Goal: Transaction & Acquisition: Purchase product/service

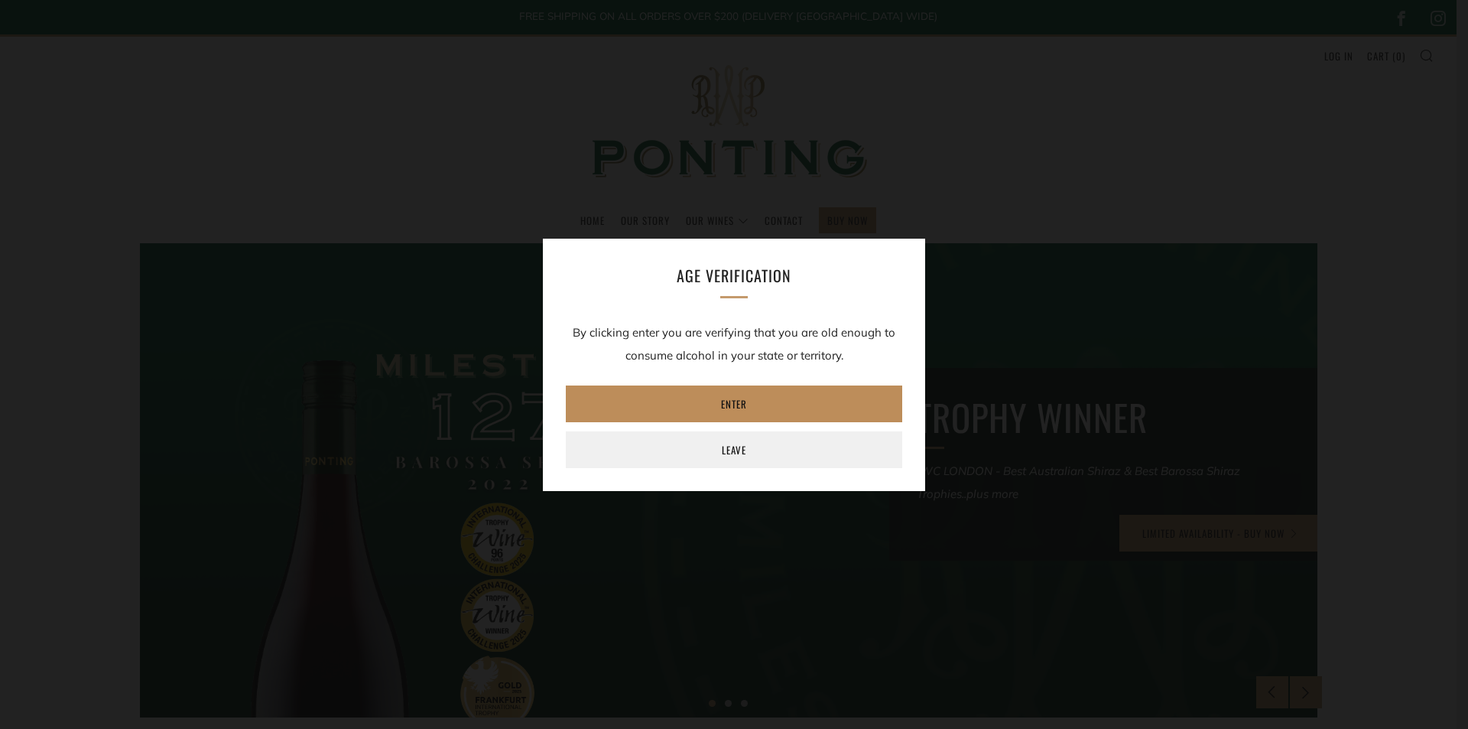
click at [735, 405] on link "Enter" at bounding box center [734, 403] width 336 height 37
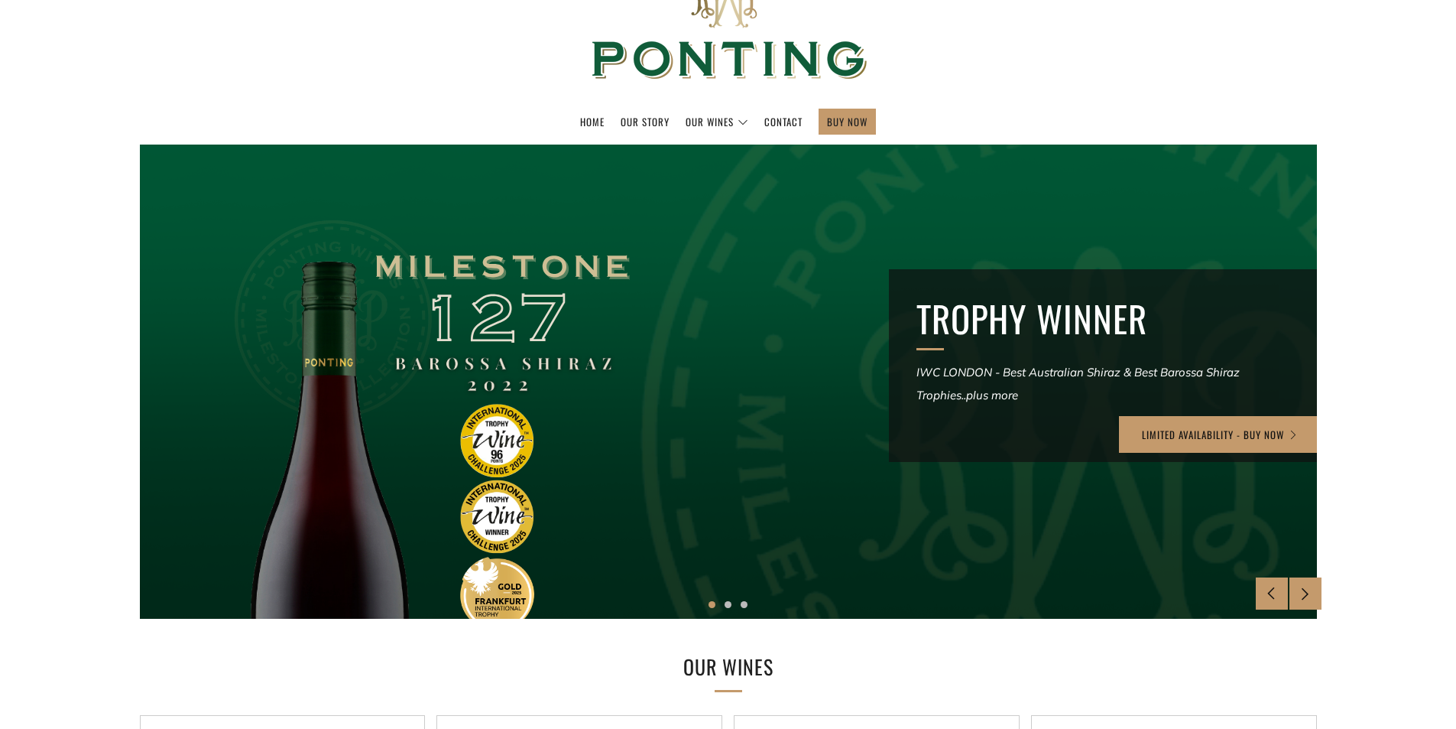
scroll to position [153, 0]
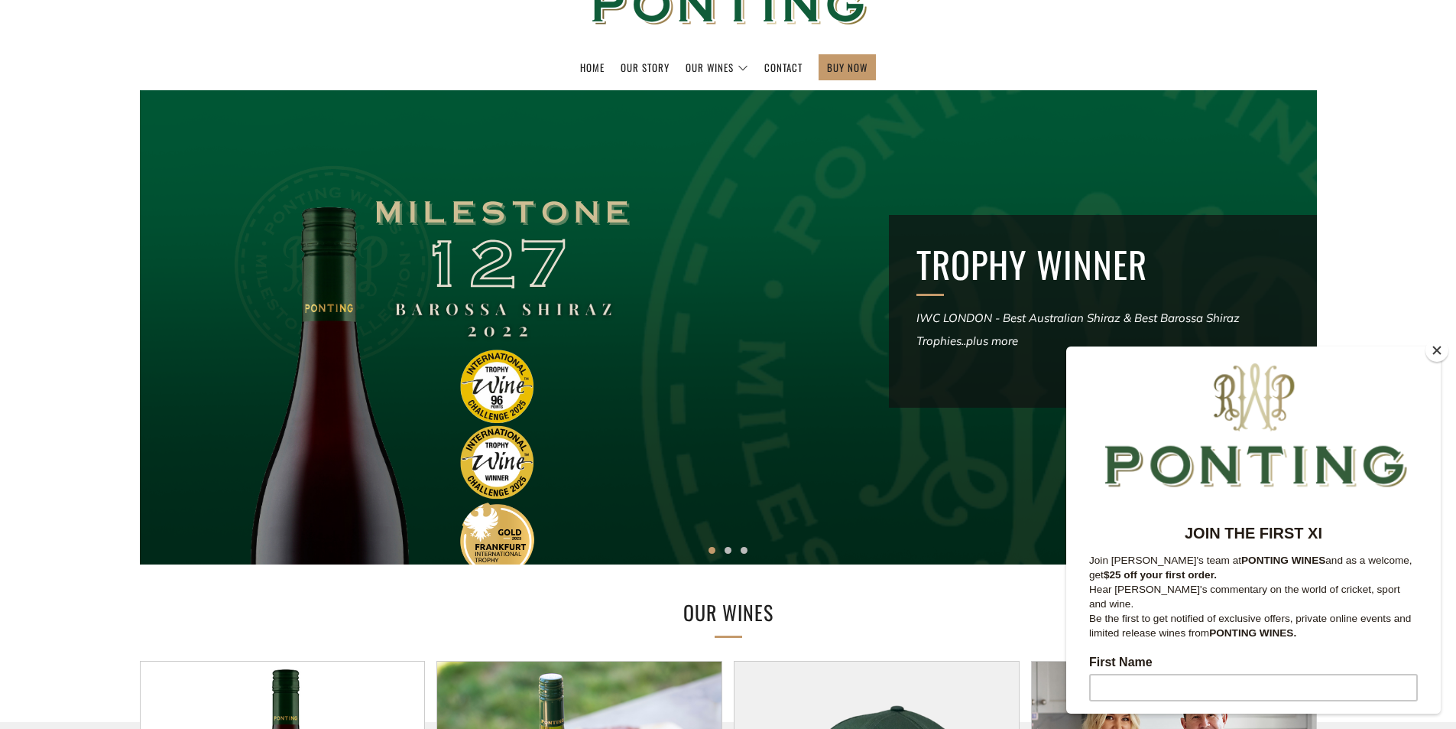
click at [1439, 348] on button "Close" at bounding box center [1437, 350] width 23 height 23
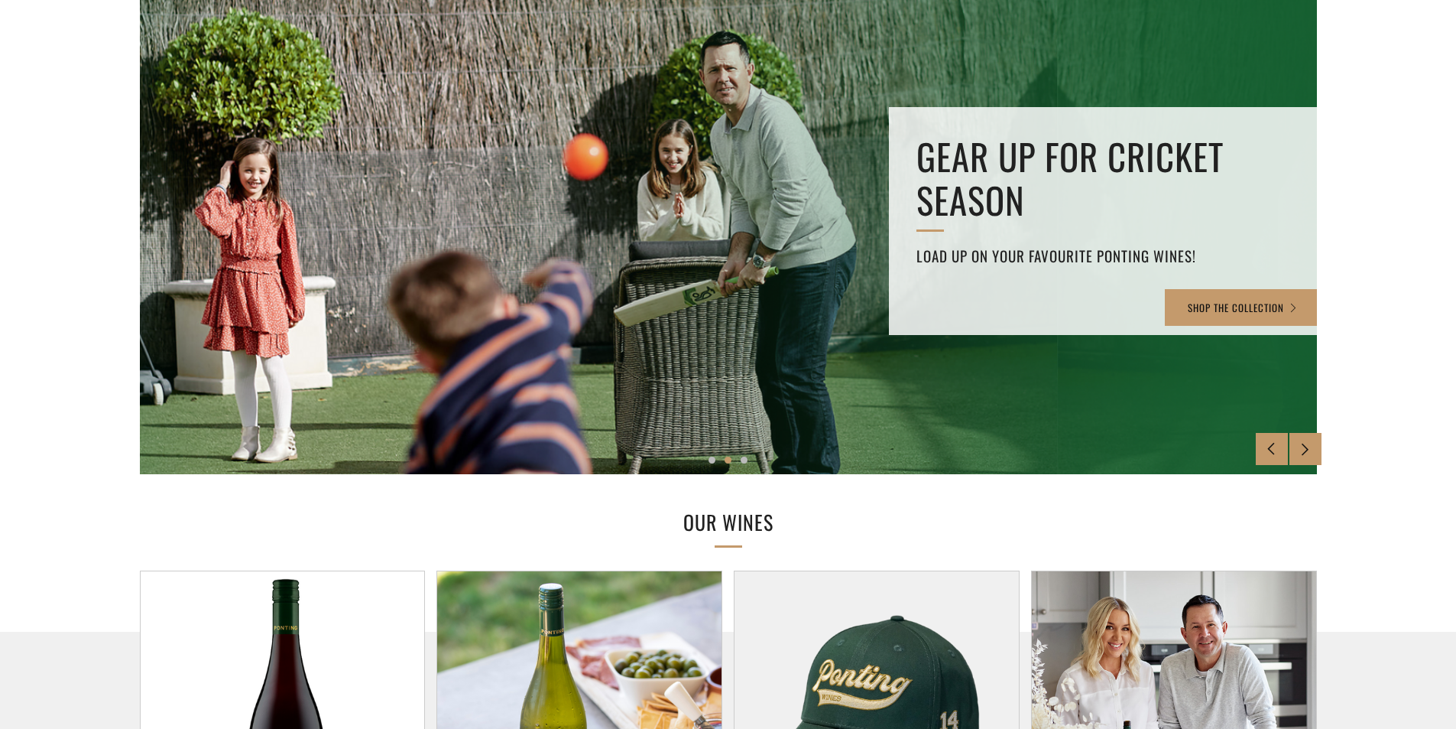
scroll to position [229, 0]
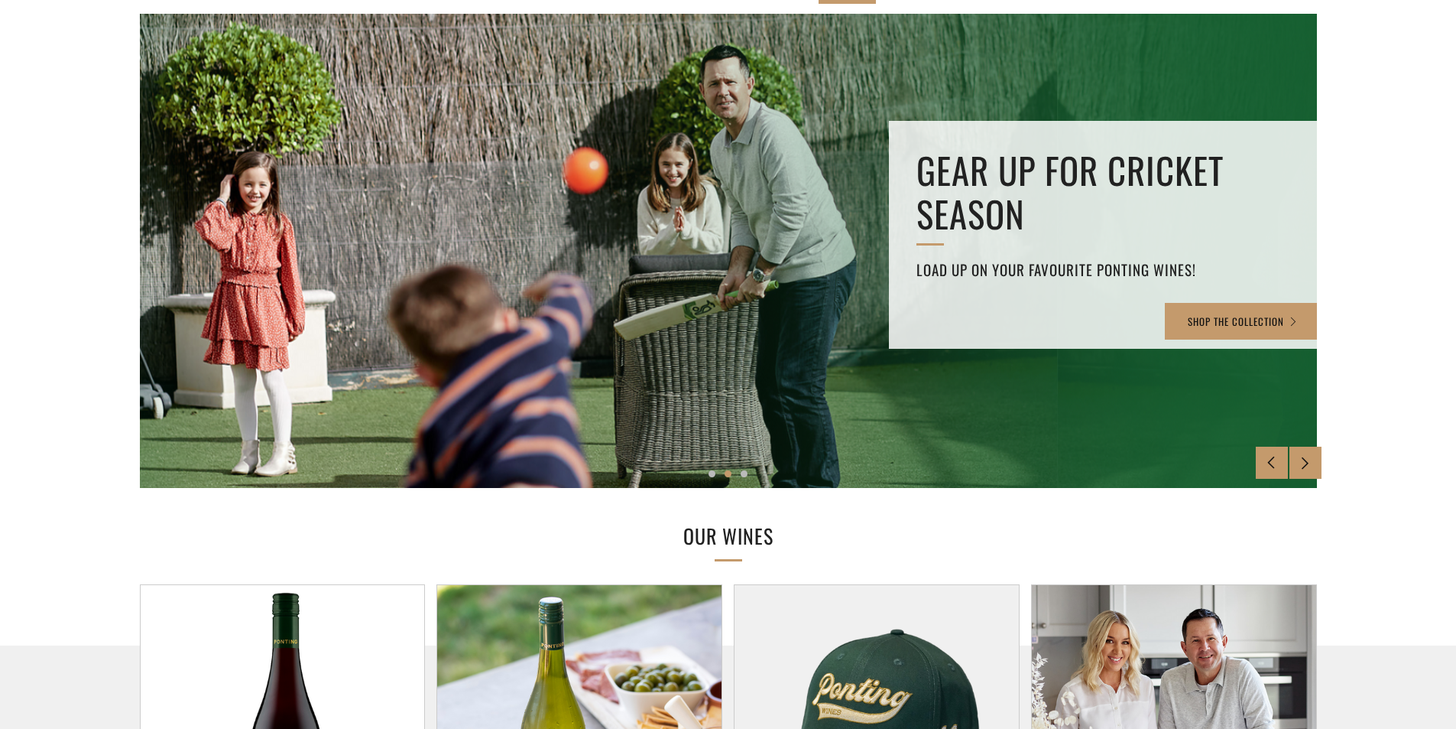
click at [1306, 453] on div at bounding box center [1306, 462] width 32 height 32
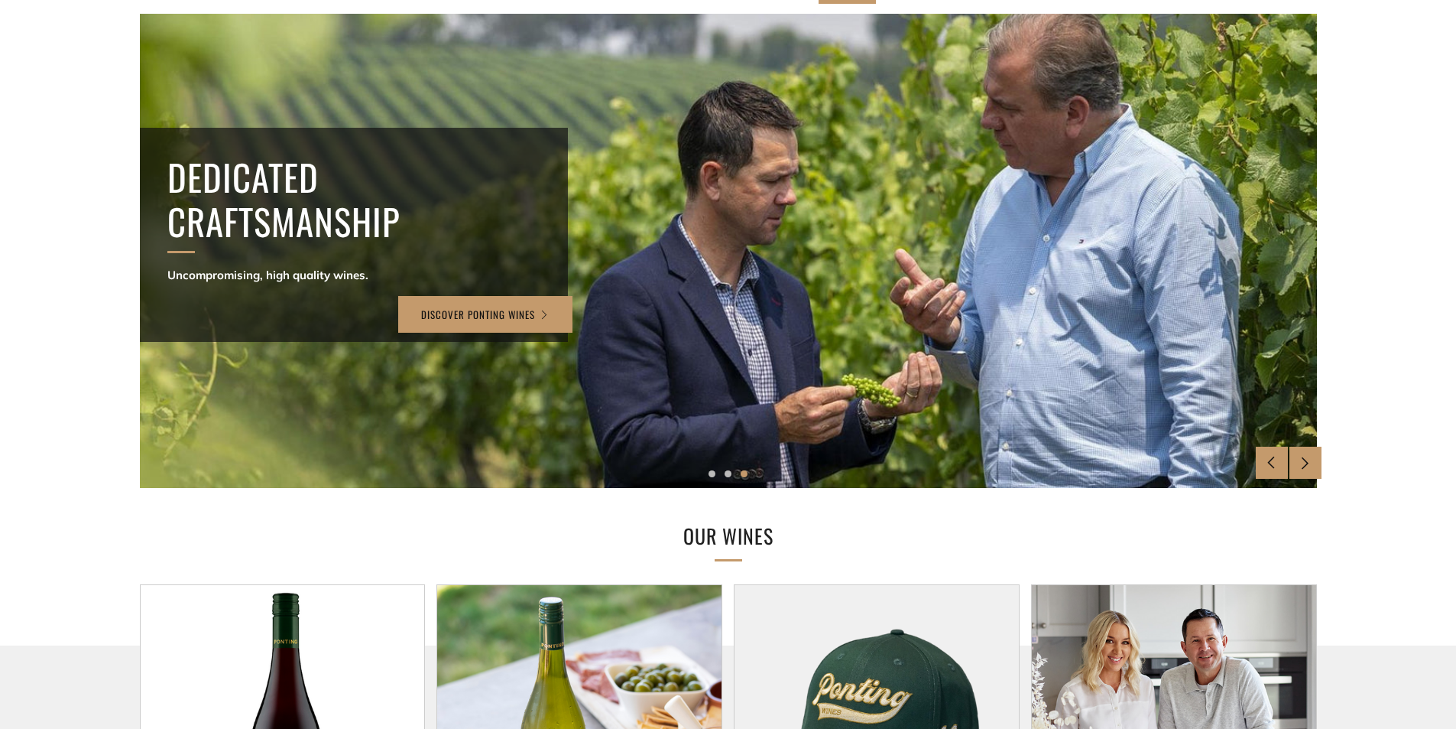
click at [1306, 453] on div at bounding box center [1306, 462] width 32 height 32
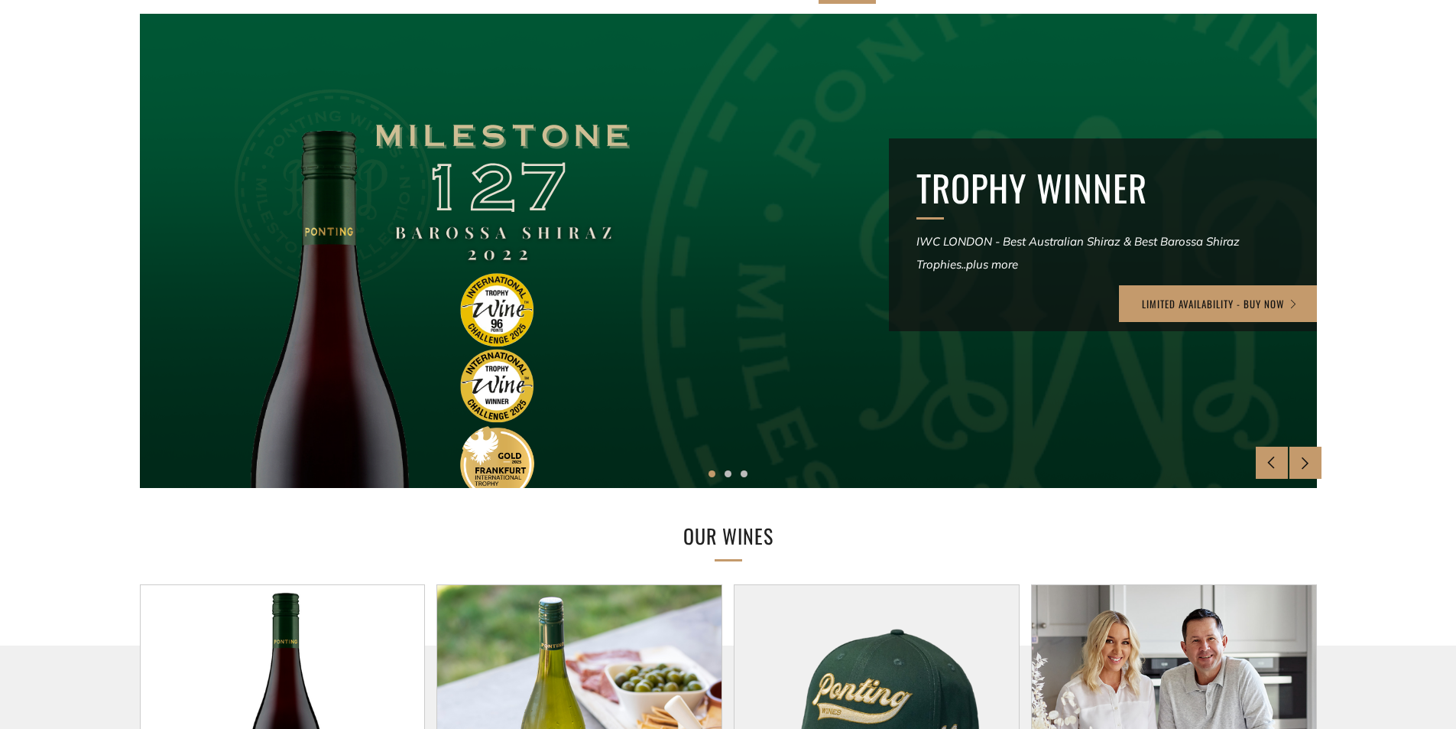
click at [1306, 453] on div at bounding box center [1306, 462] width 32 height 32
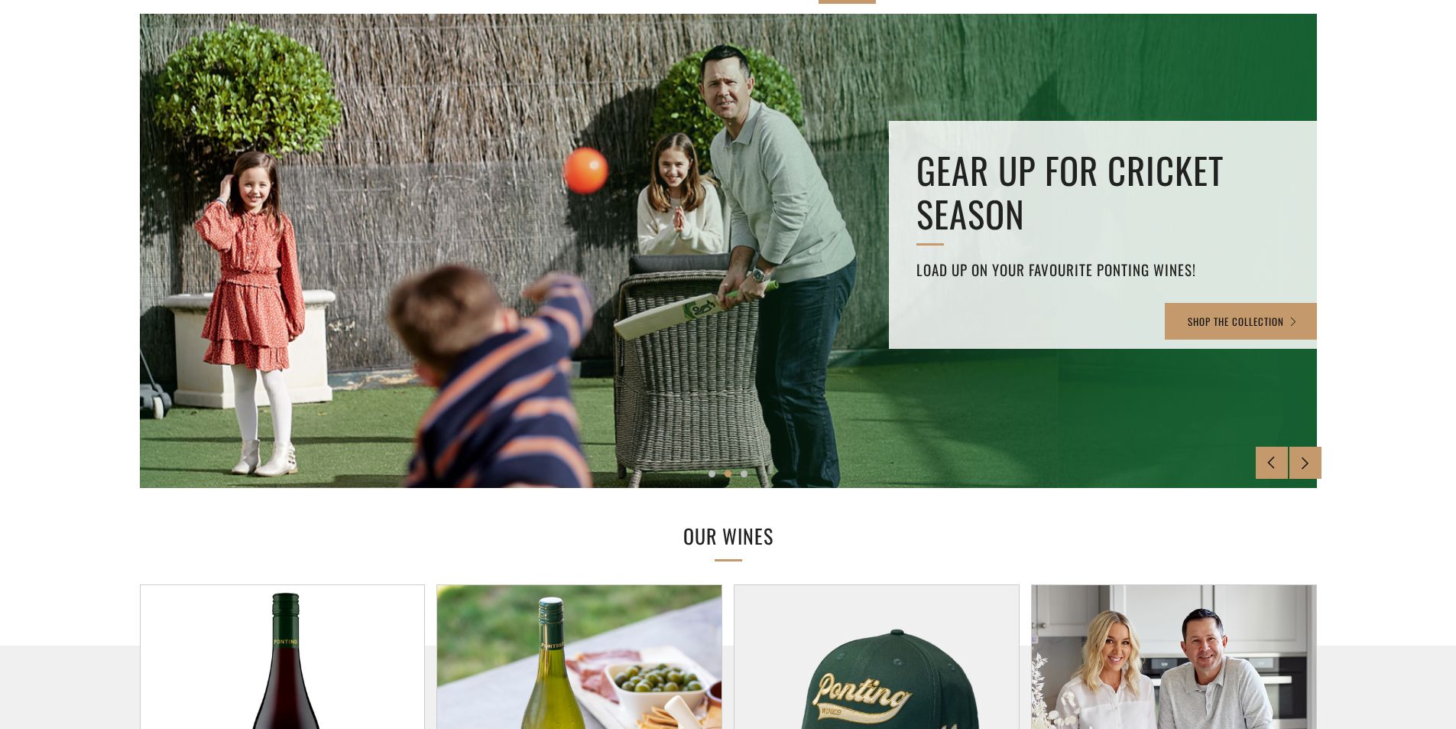
click at [1306, 454] on div at bounding box center [1306, 462] width 32 height 32
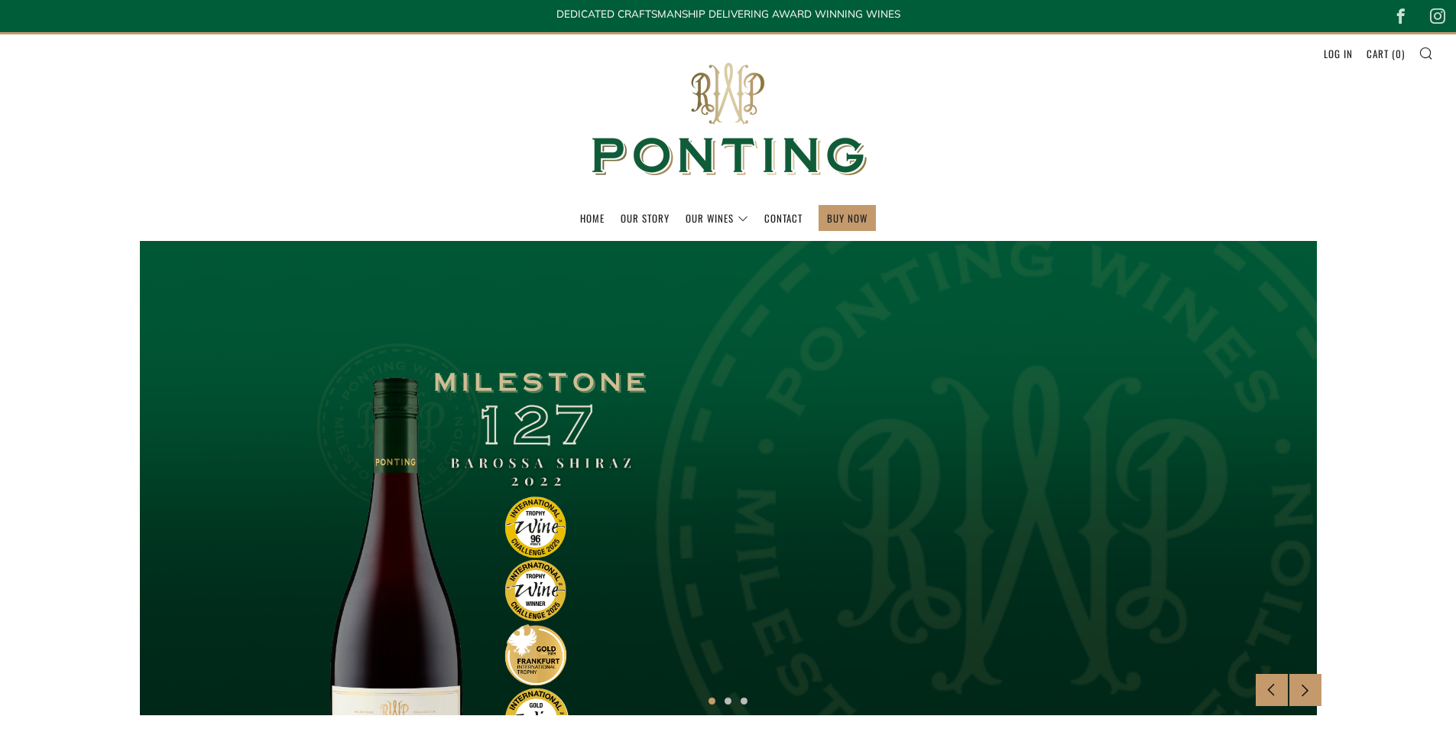
scroll to position [0, 0]
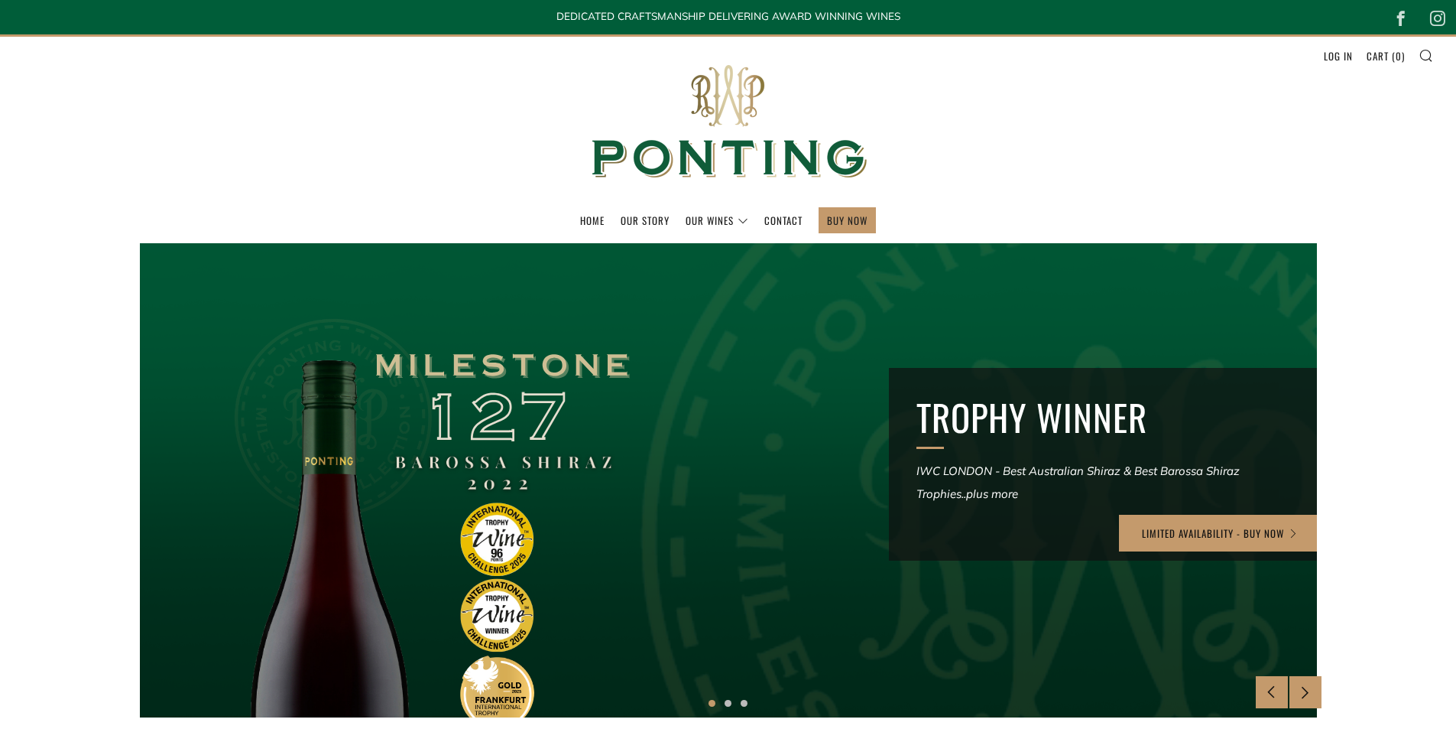
click at [710, 217] on link "Our Wines" at bounding box center [717, 220] width 63 height 24
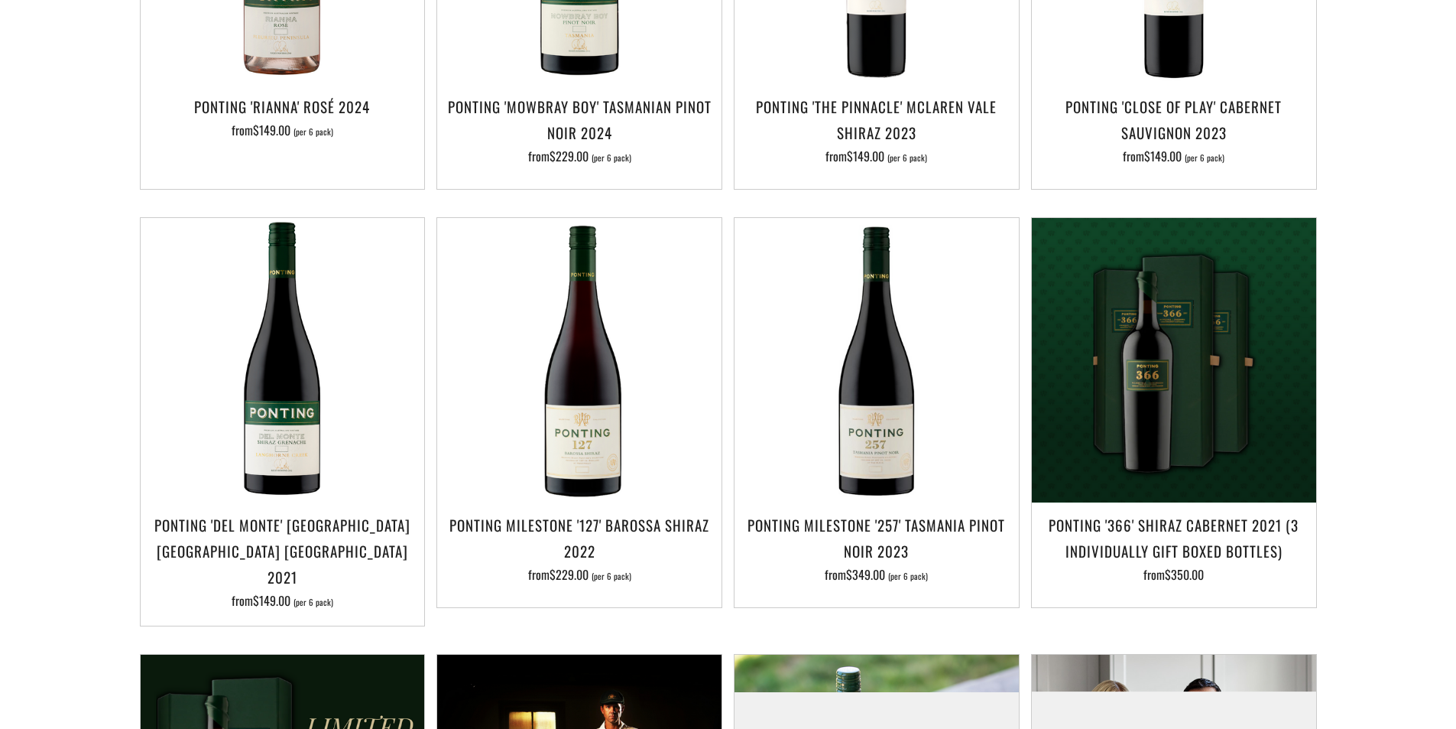
scroll to position [994, 0]
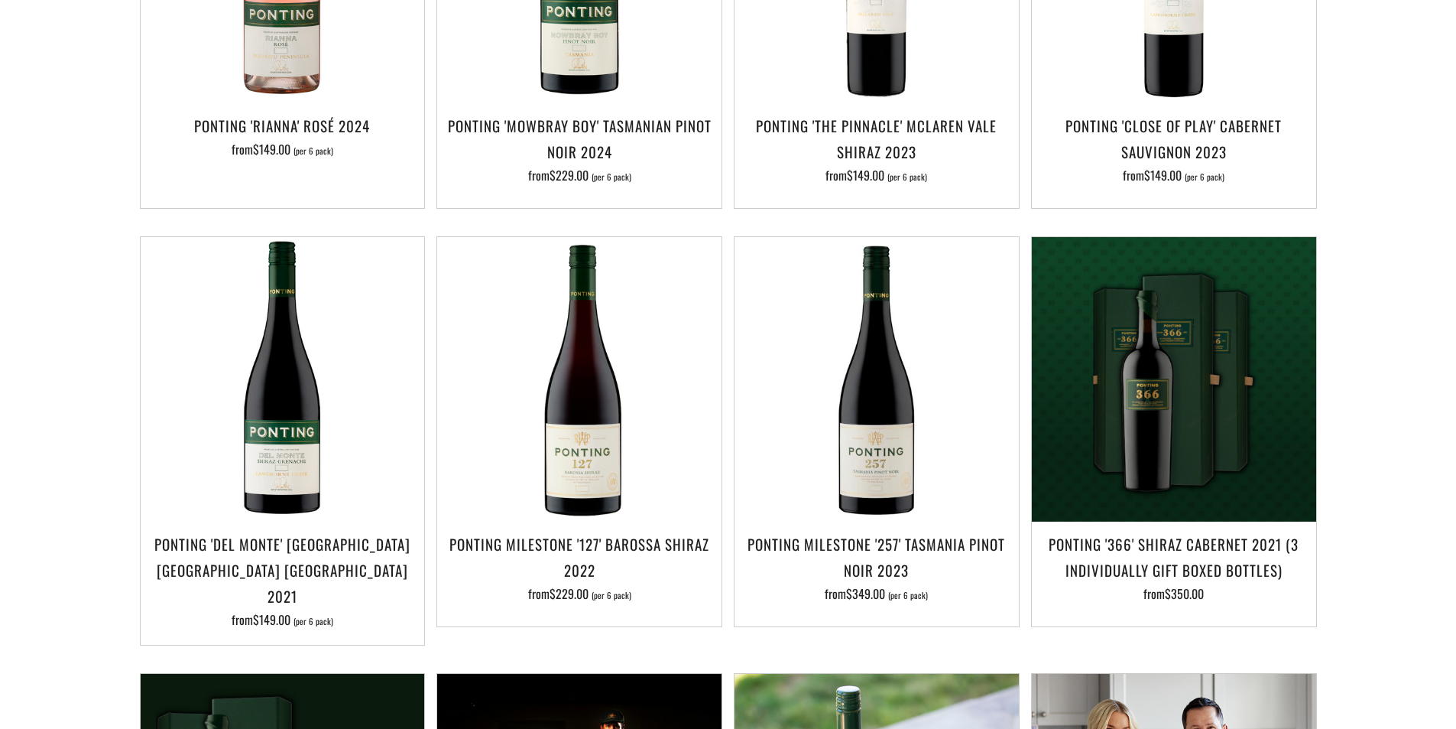
click at [1188, 336] on img at bounding box center [1174, 379] width 284 height 284
click at [620, 392] on img at bounding box center [579, 379] width 284 height 284
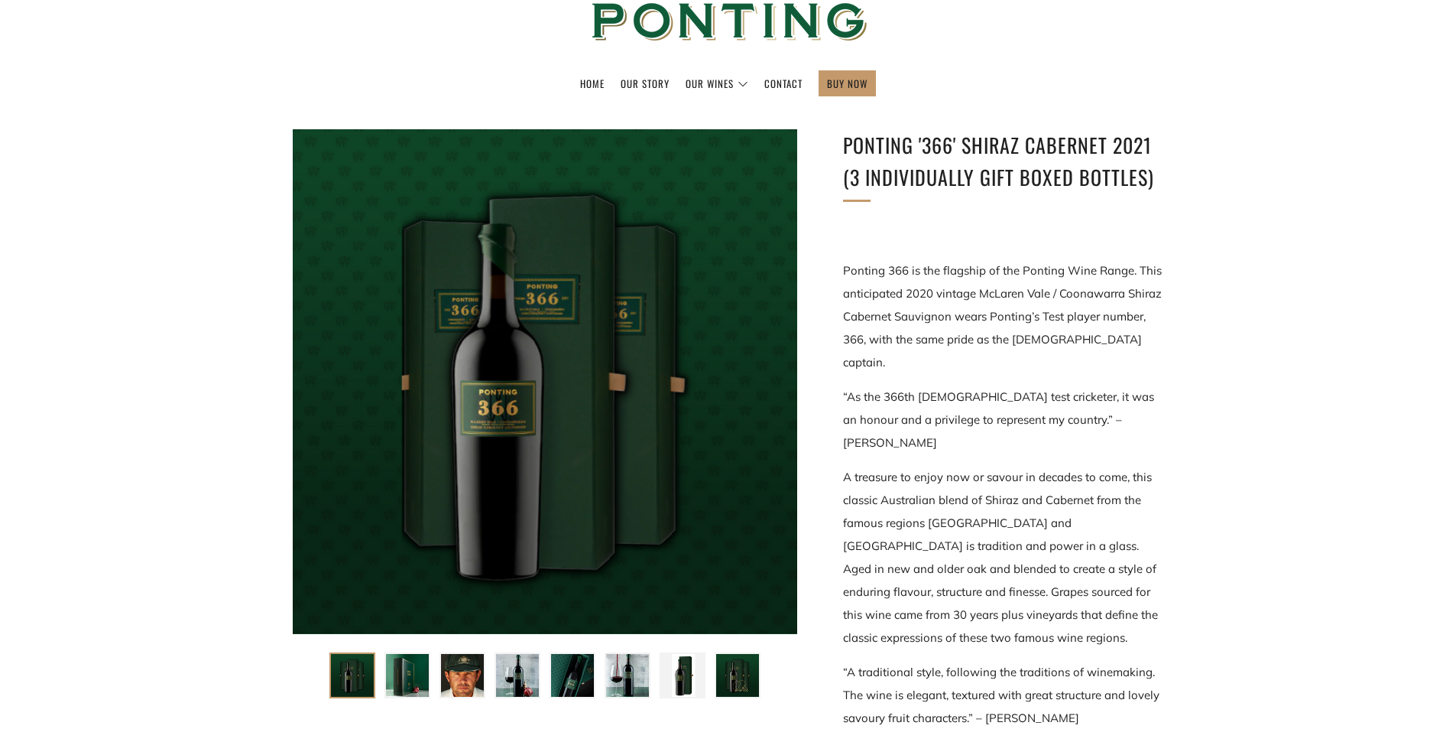
scroll to position [153, 0]
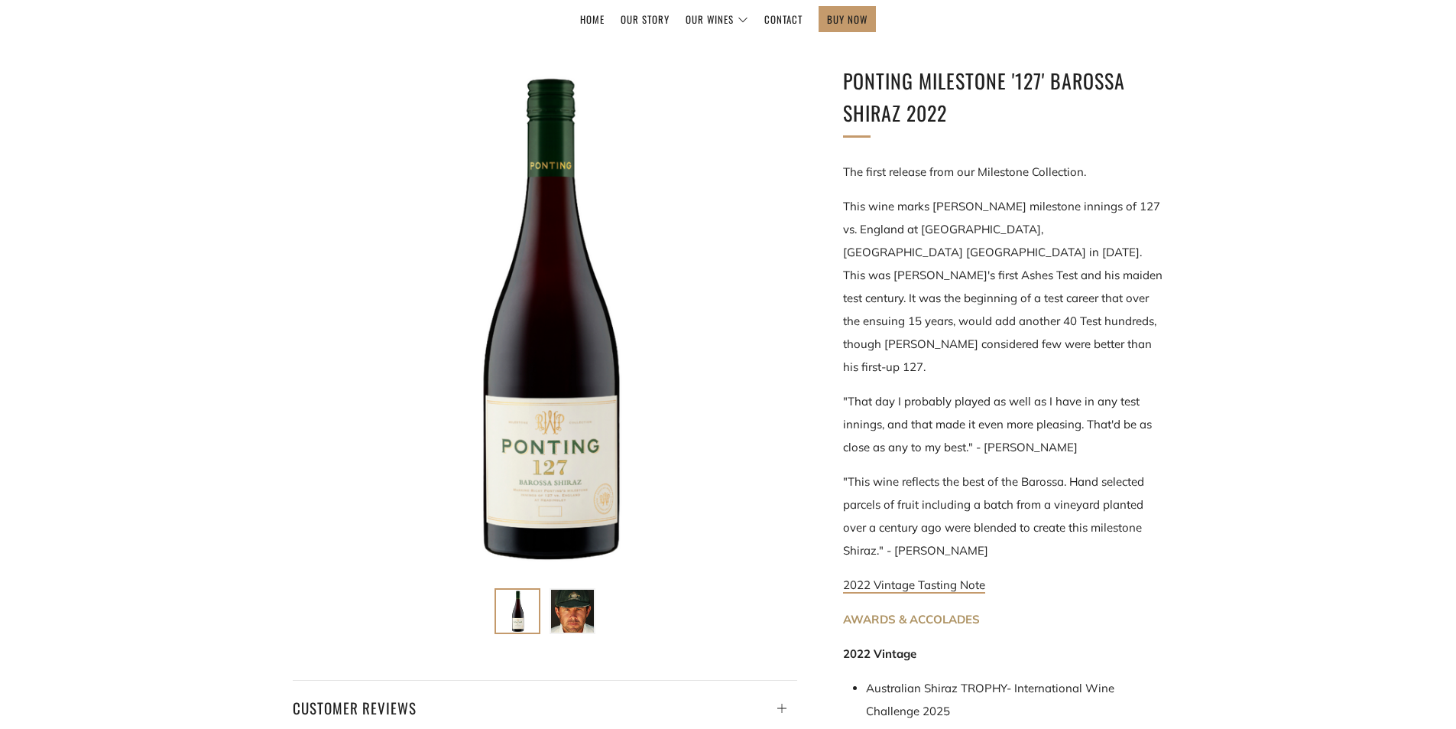
scroll to position [229, 0]
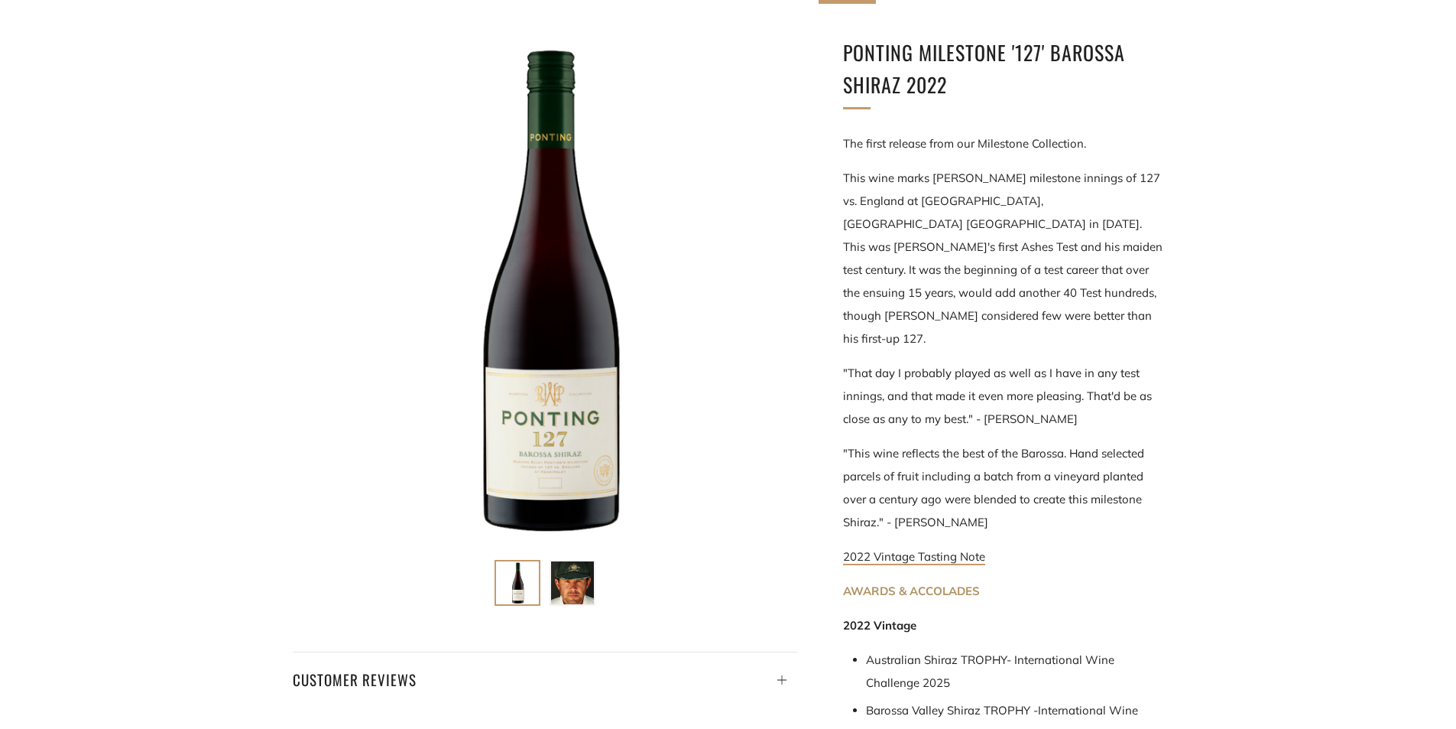
click at [925, 549] on link "2022 Vintage Tasting Note" at bounding box center [914, 557] width 142 height 16
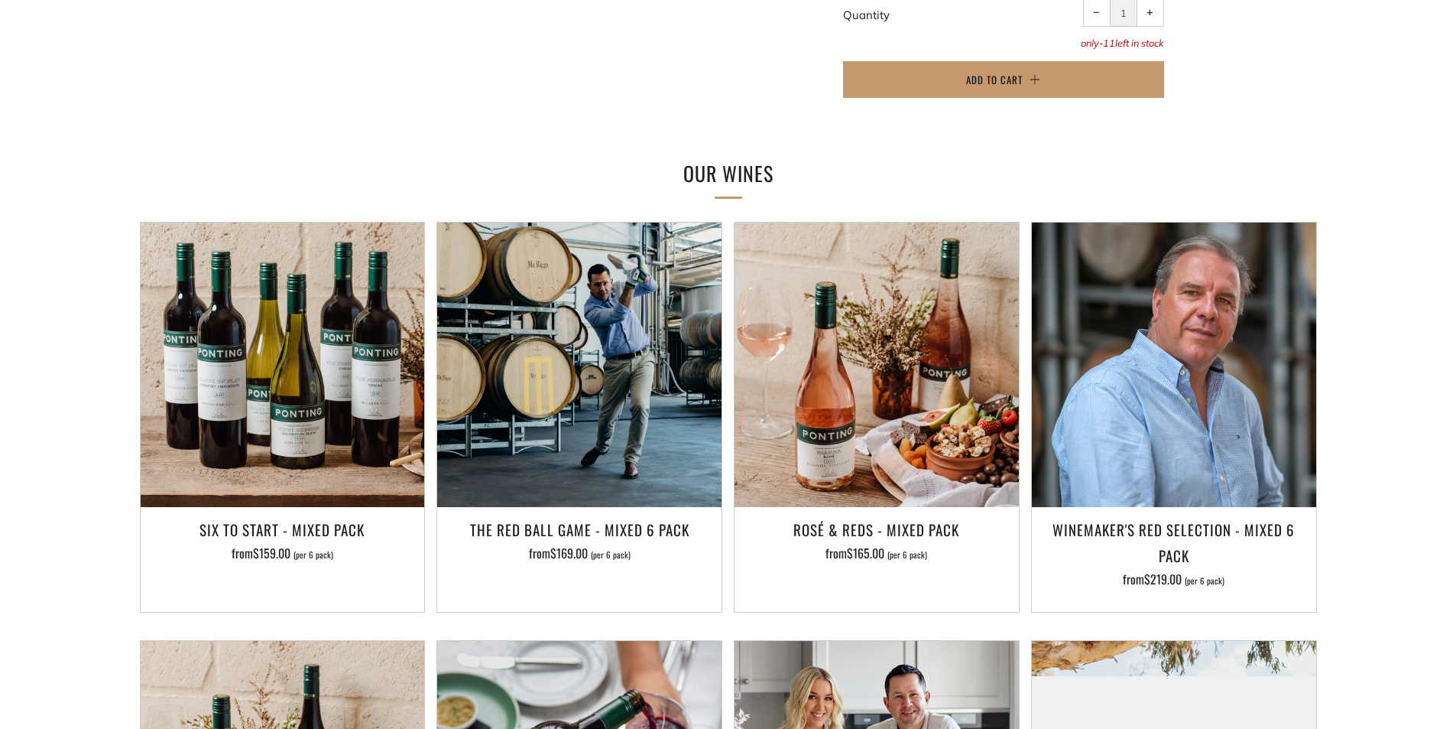
scroll to position [1300, 0]
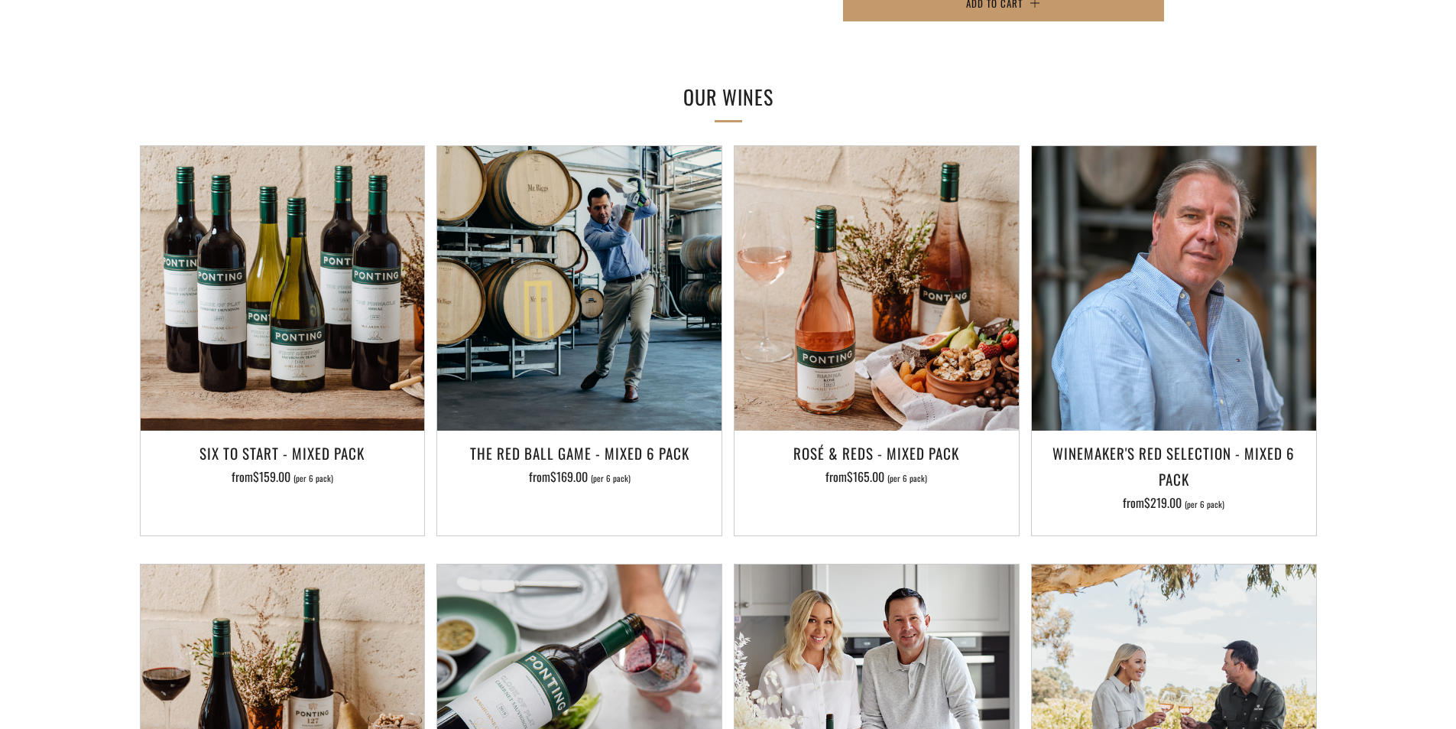
click at [660, 226] on img at bounding box center [579, 288] width 284 height 284
click at [1226, 252] on img at bounding box center [1174, 288] width 284 height 284
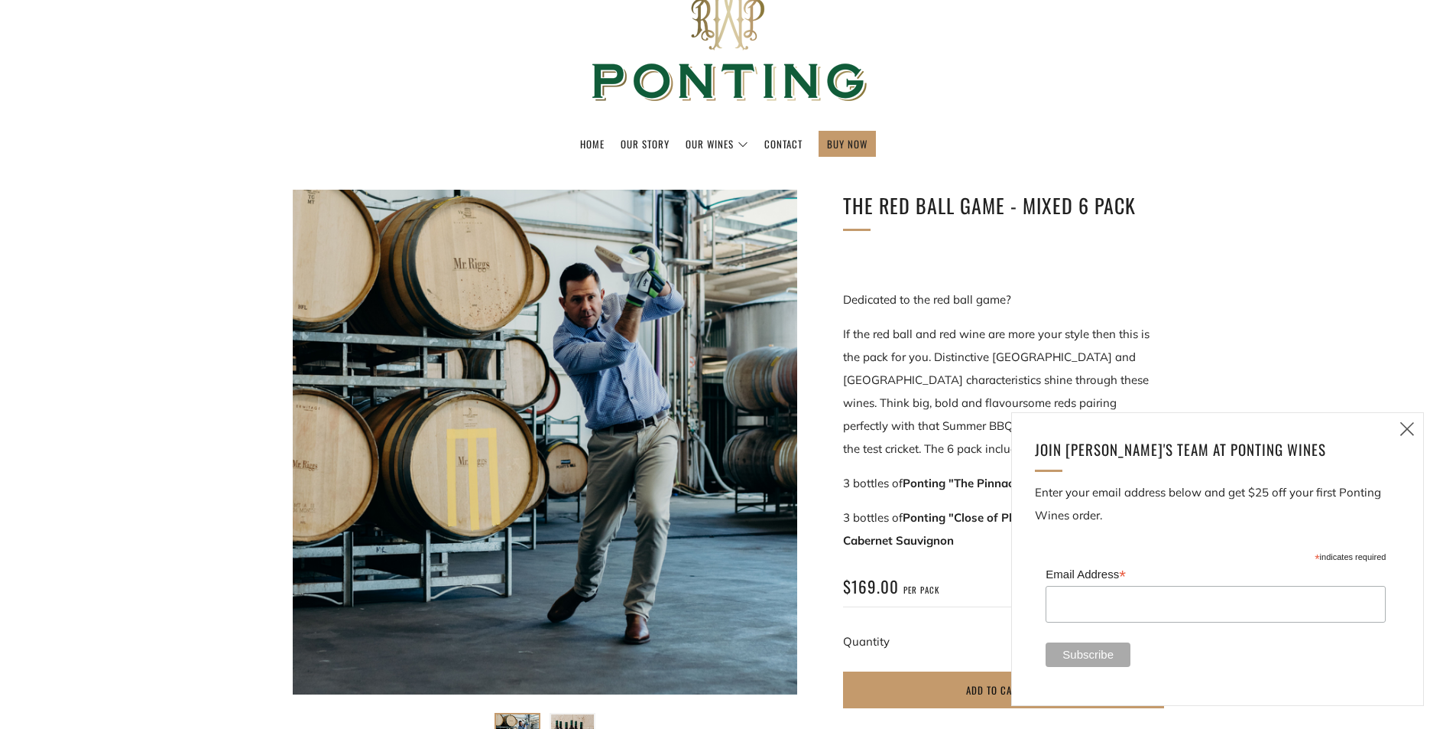
scroll to position [306, 0]
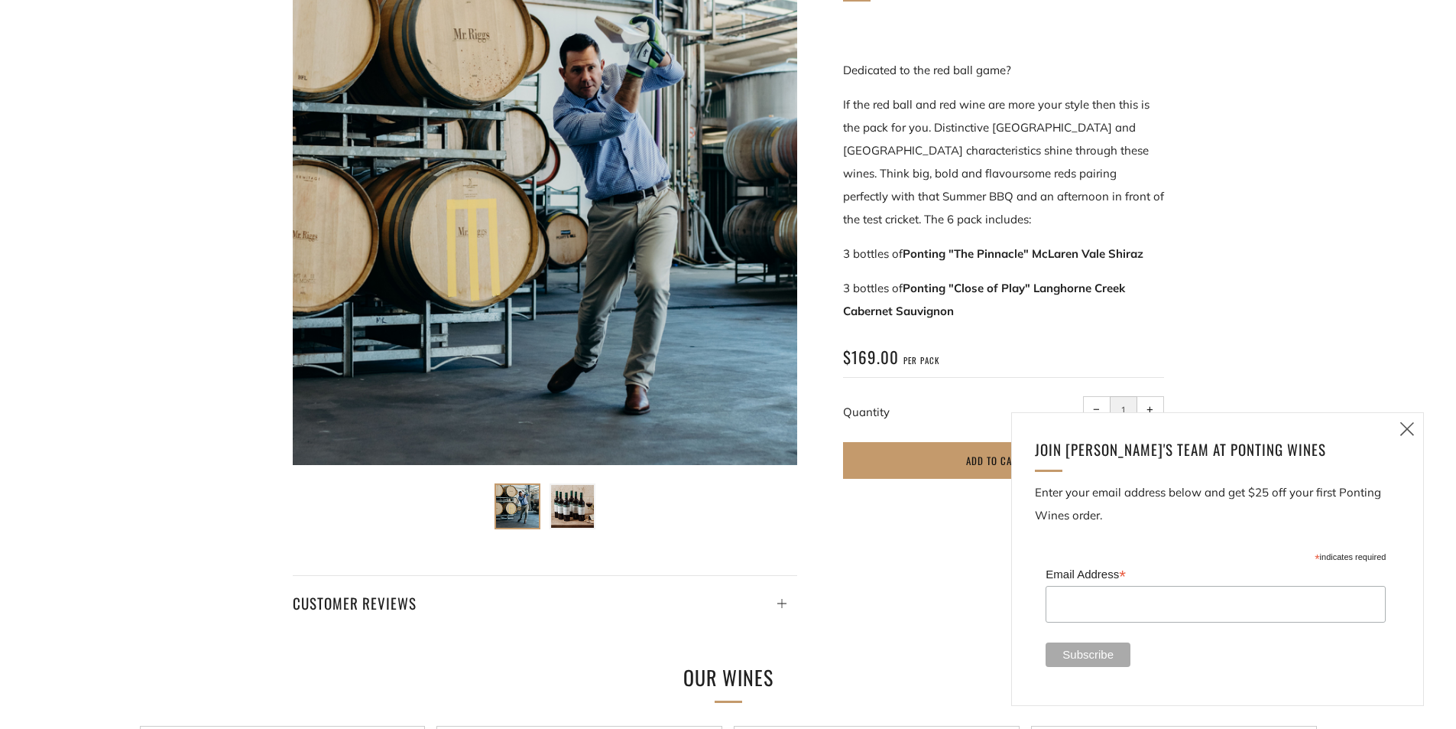
click at [588, 147] on div at bounding box center [545, 212] width 505 height 505
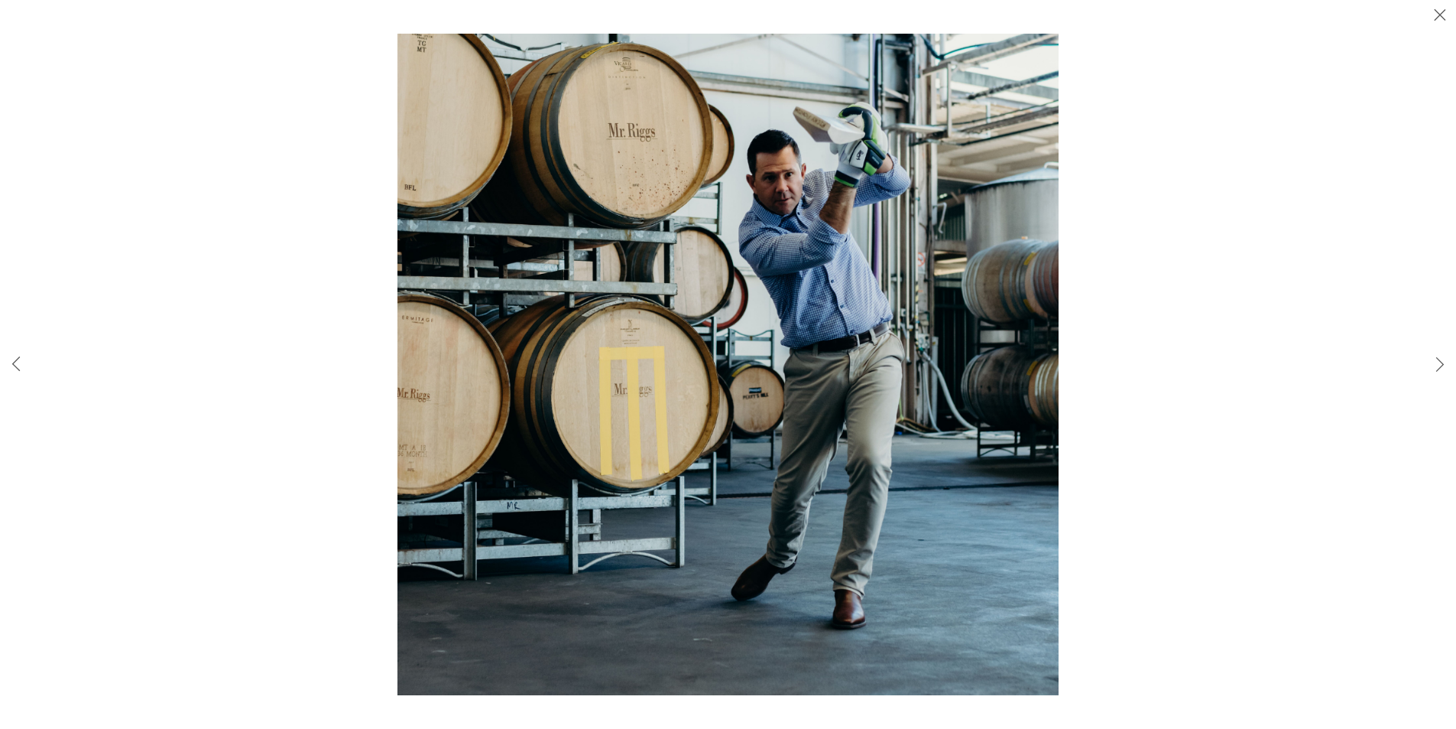
click at [751, 219] on img at bounding box center [728, 364] width 661 height 661
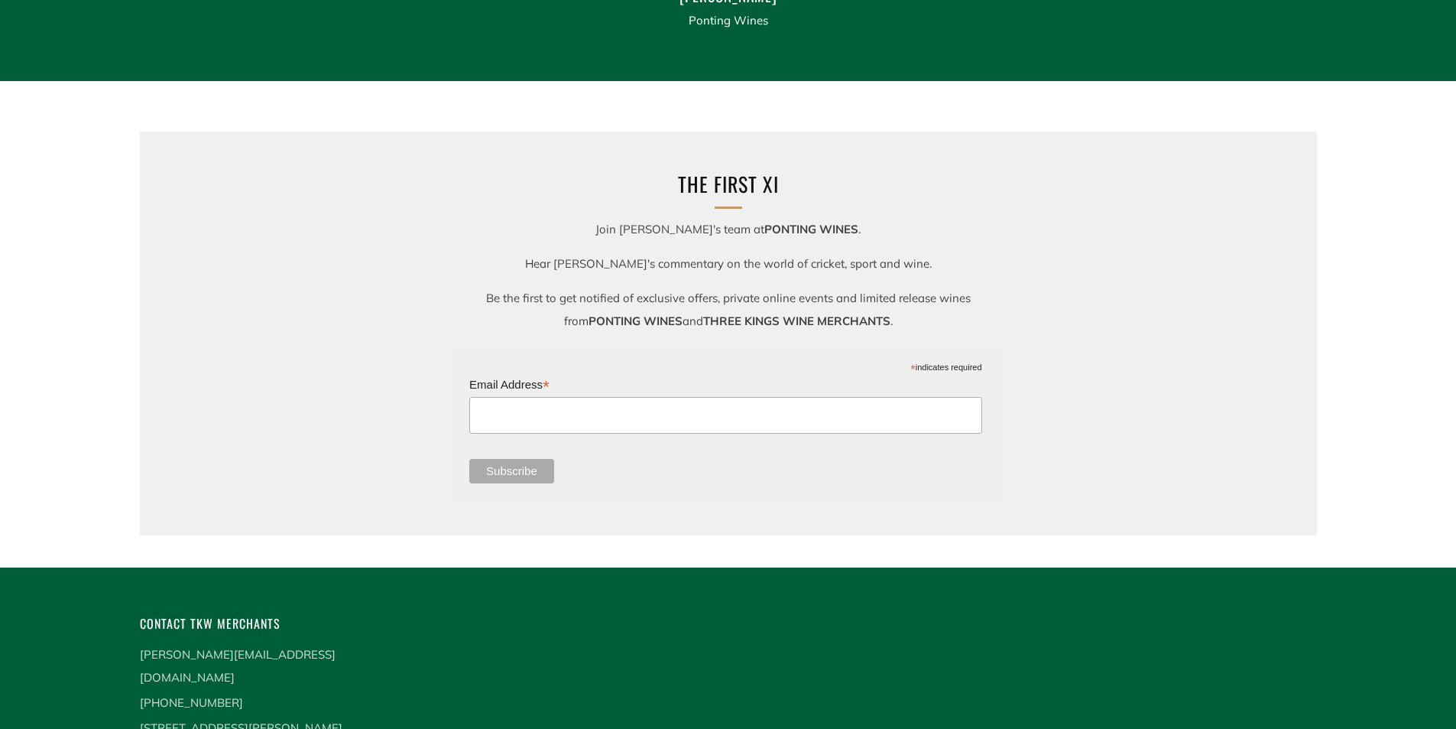
scroll to position [2313, 0]
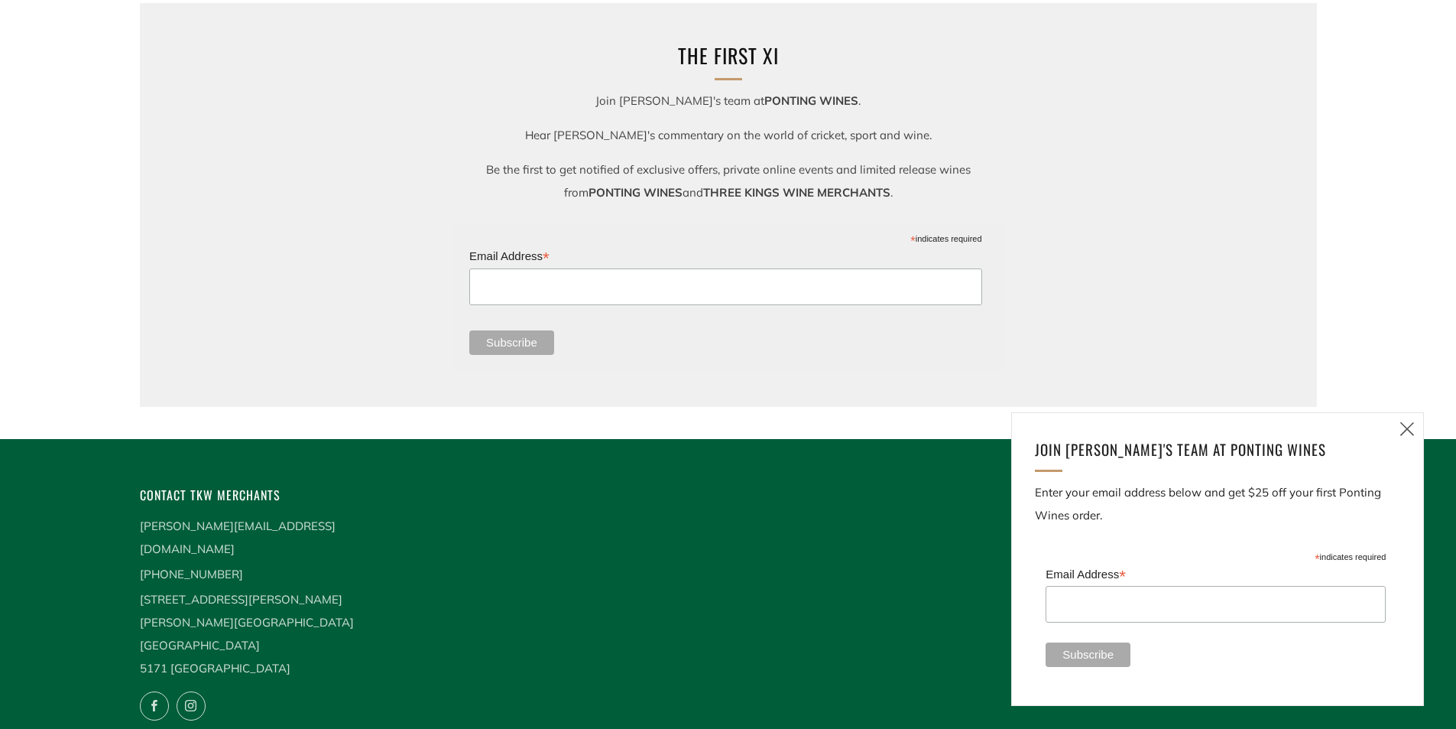
click at [189, 693] on icon at bounding box center [191, 707] width 28 height 28
